Goal: Transaction & Acquisition: Purchase product/service

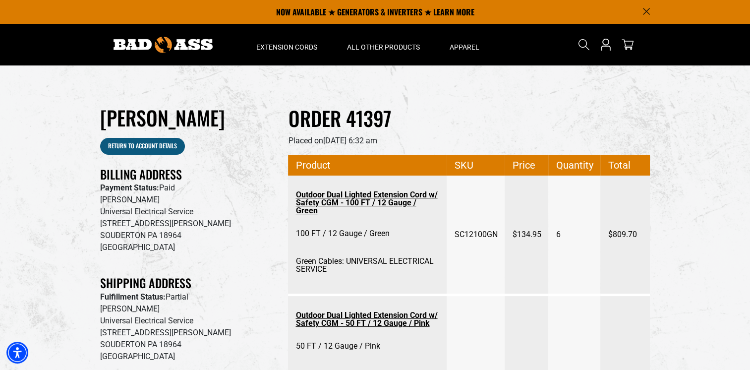
click at [237, 186] on p "Payment Status: Paid" at bounding box center [187, 188] width 174 height 12
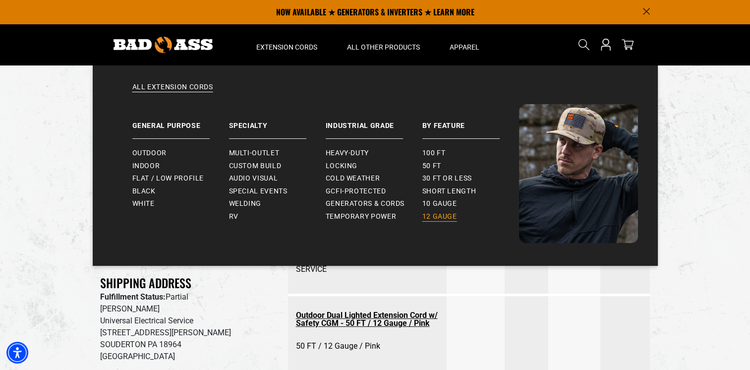
click at [441, 217] on span "12 gauge" at bounding box center [440, 216] width 35 height 9
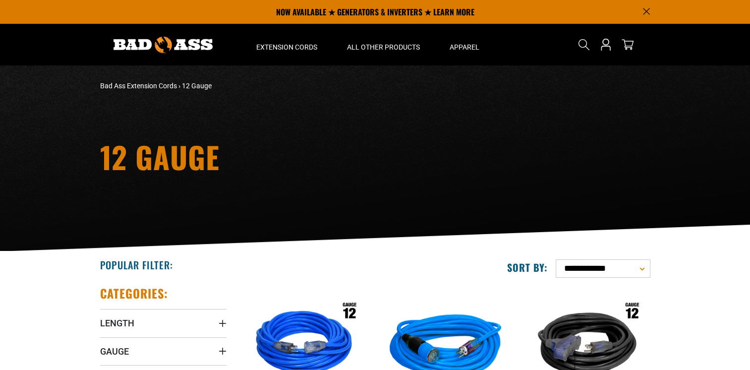
scroll to position [198, 0]
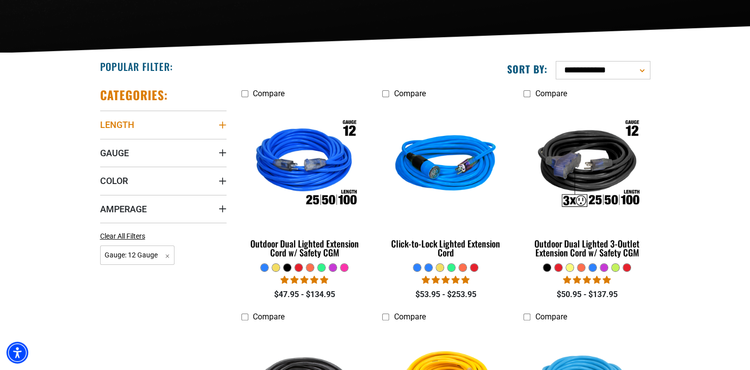
click at [223, 126] on icon "Length" at bounding box center [223, 125] width 8 height 8
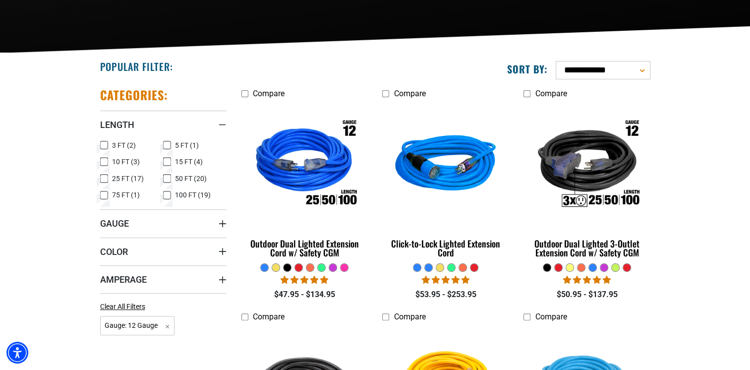
click at [169, 196] on icon at bounding box center [167, 195] width 8 height 13
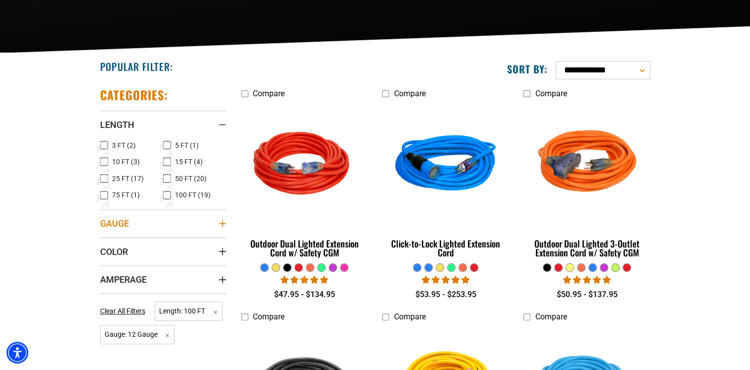
click at [222, 223] on icon "Gauge" at bounding box center [222, 223] width 7 height 7
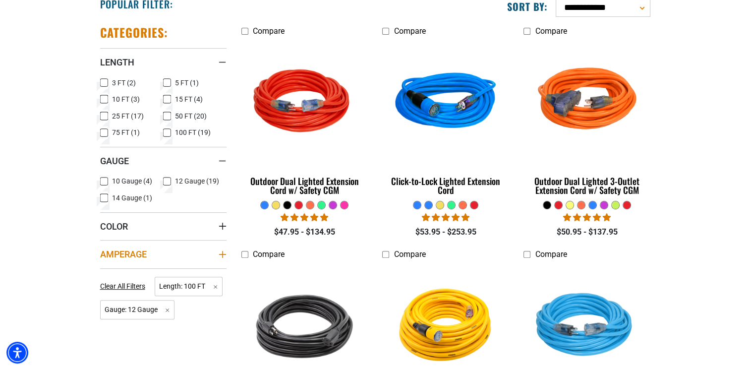
scroll to position [347, 0]
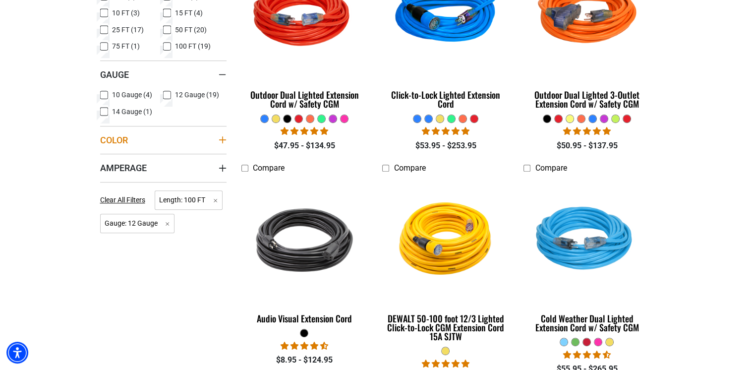
click at [223, 138] on icon "Color" at bounding box center [223, 140] width 8 height 8
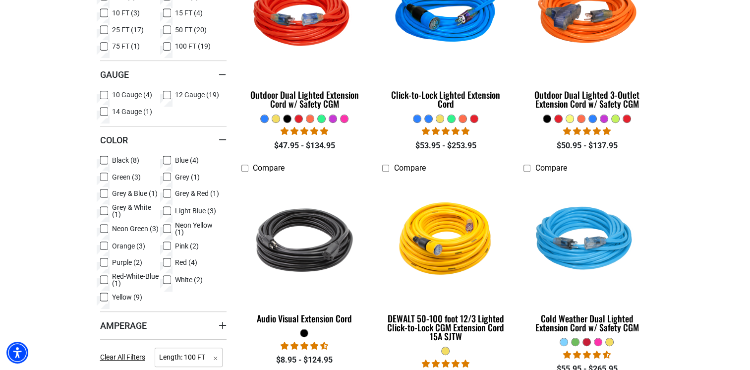
click at [101, 176] on icon at bounding box center [104, 177] width 8 height 13
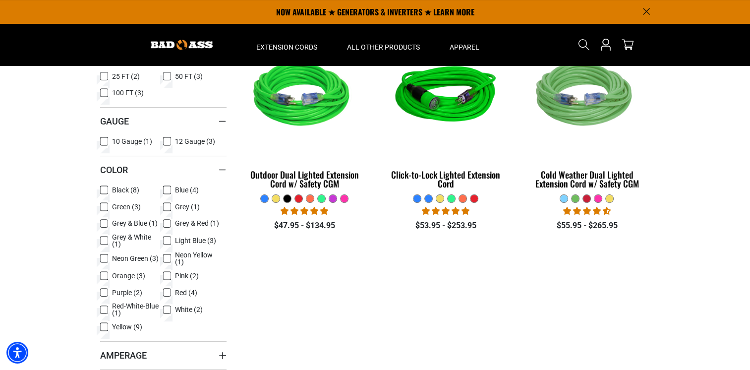
scroll to position [248, 0]
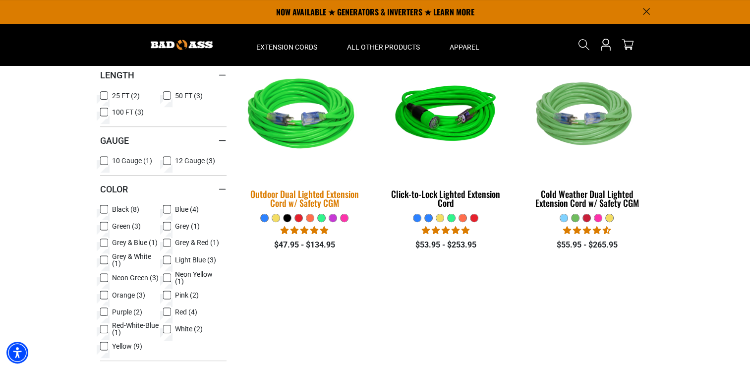
click at [310, 207] on div "Outdoor Dual Lighted Extension Cord w/ Safety CGM" at bounding box center [305, 198] width 126 height 18
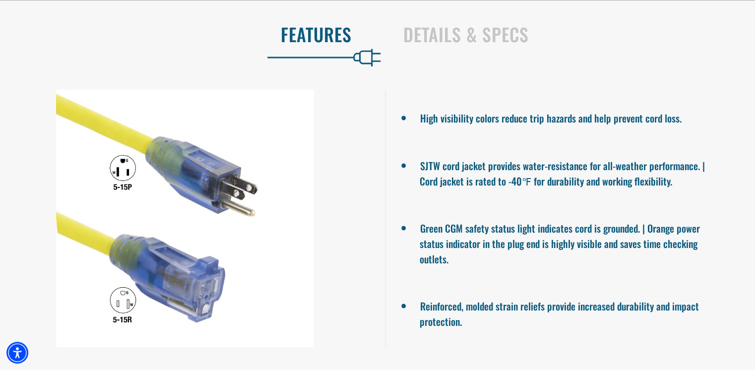
scroll to position [694, 0]
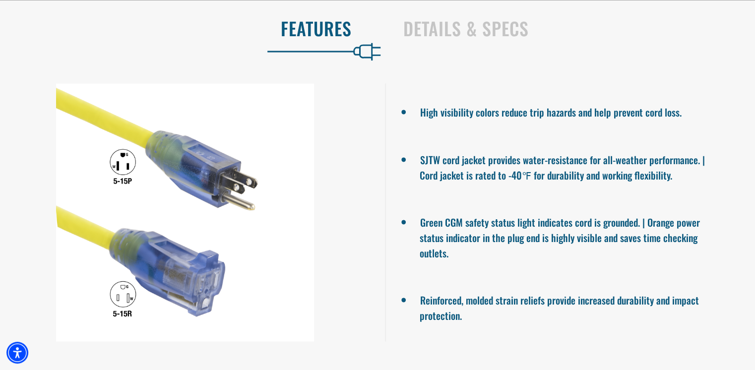
click at [175, 76] on div "High visibility colors reduce trip hazards and help prevent cord loss. SJTW cor…" at bounding box center [377, 212] width 755 height 274
